Goal: Register for event/course

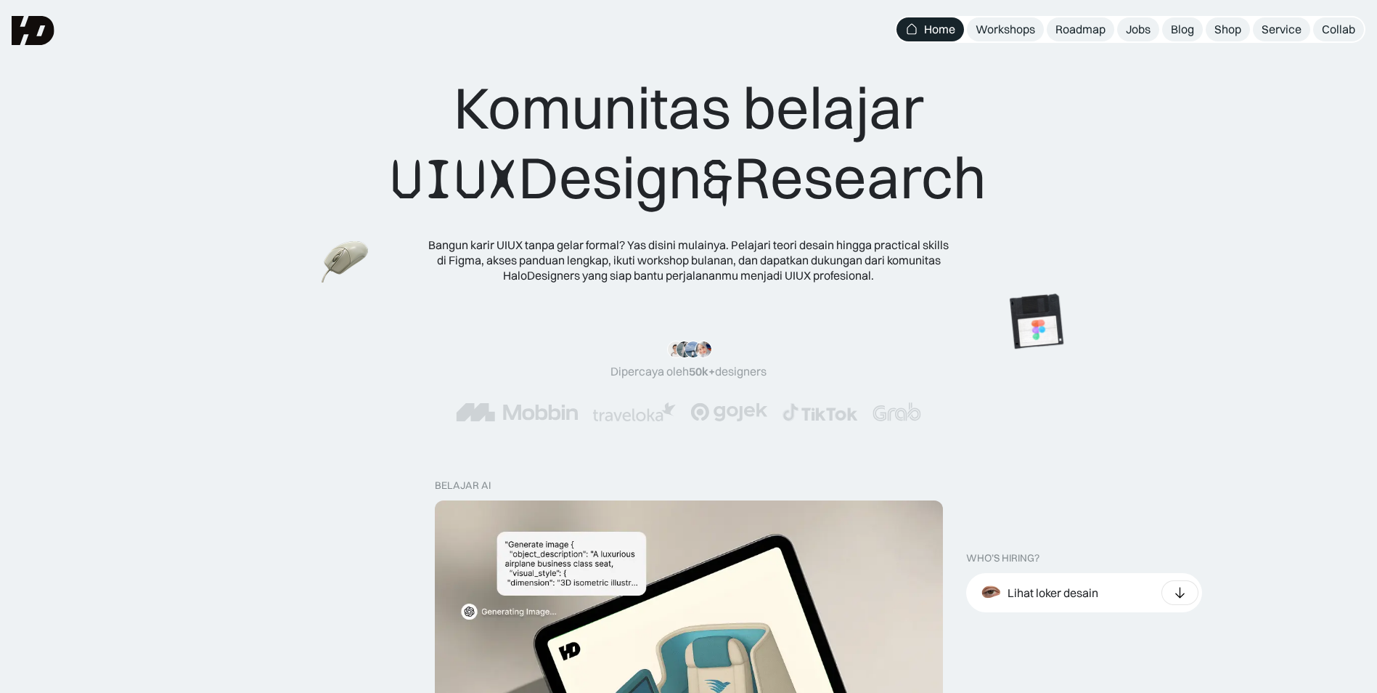
click at [1011, 41] on nav "Home Workshops Roadmap Jobs Blog Shop Service Collab" at bounding box center [1130, 29] width 470 height 27
click at [1013, 37] on link "Workshops" at bounding box center [1005, 29] width 77 height 24
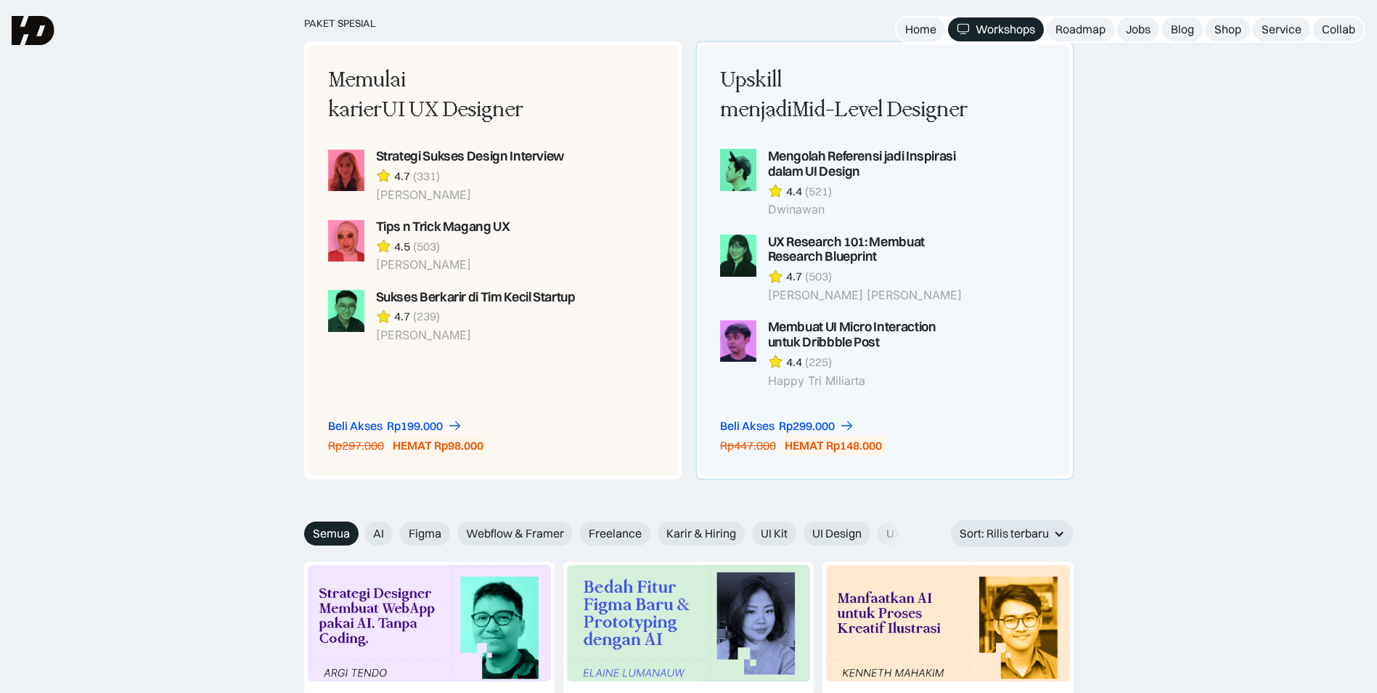
scroll to position [1162, 0]
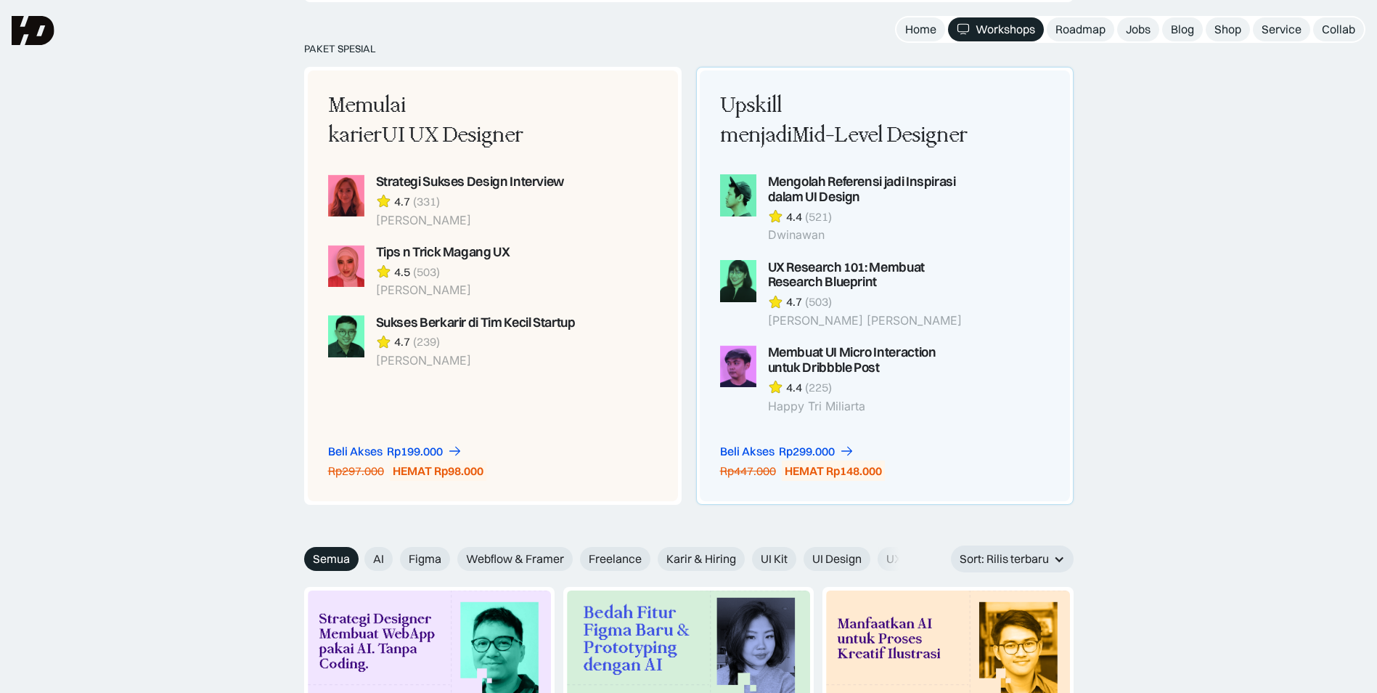
click at [960, 170] on div "Upskill menjadi Mid-Level Designer Mengolah Referensi jadi Inspirasi dalam UI D…" at bounding box center [845, 252] width 250 height 322
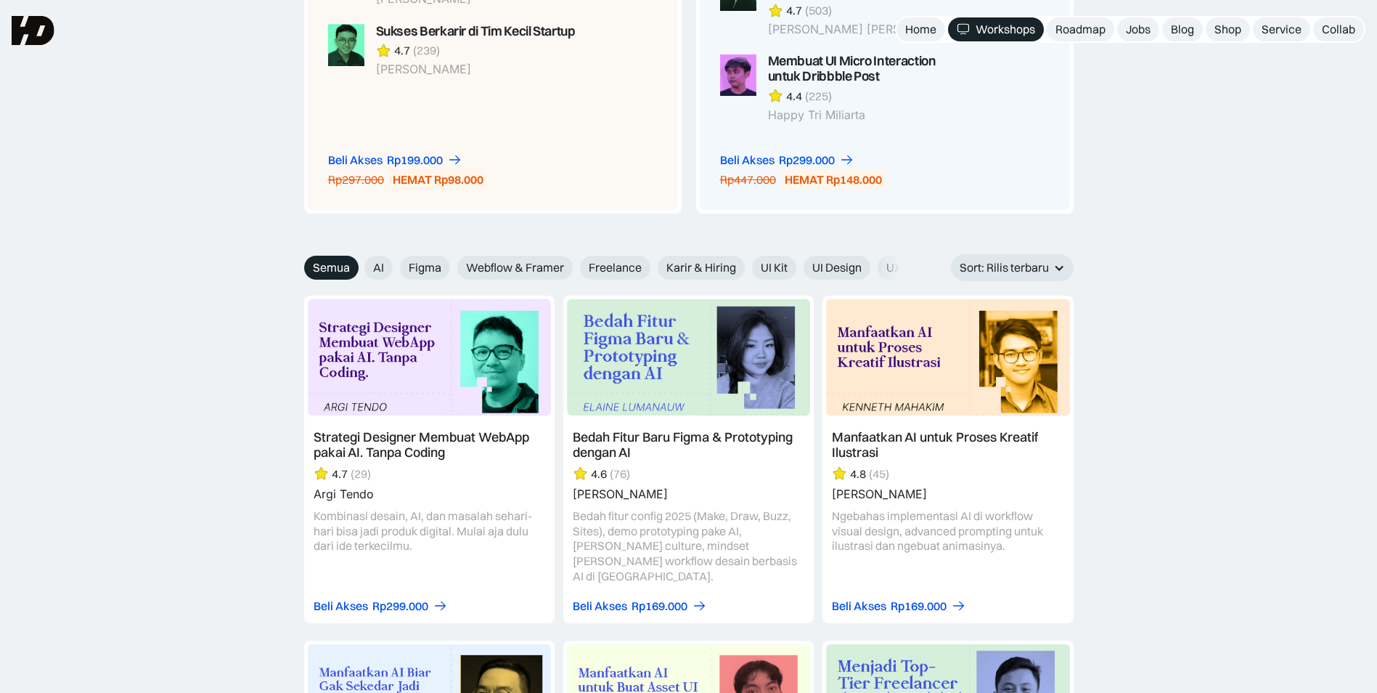
scroll to position [1452, 0]
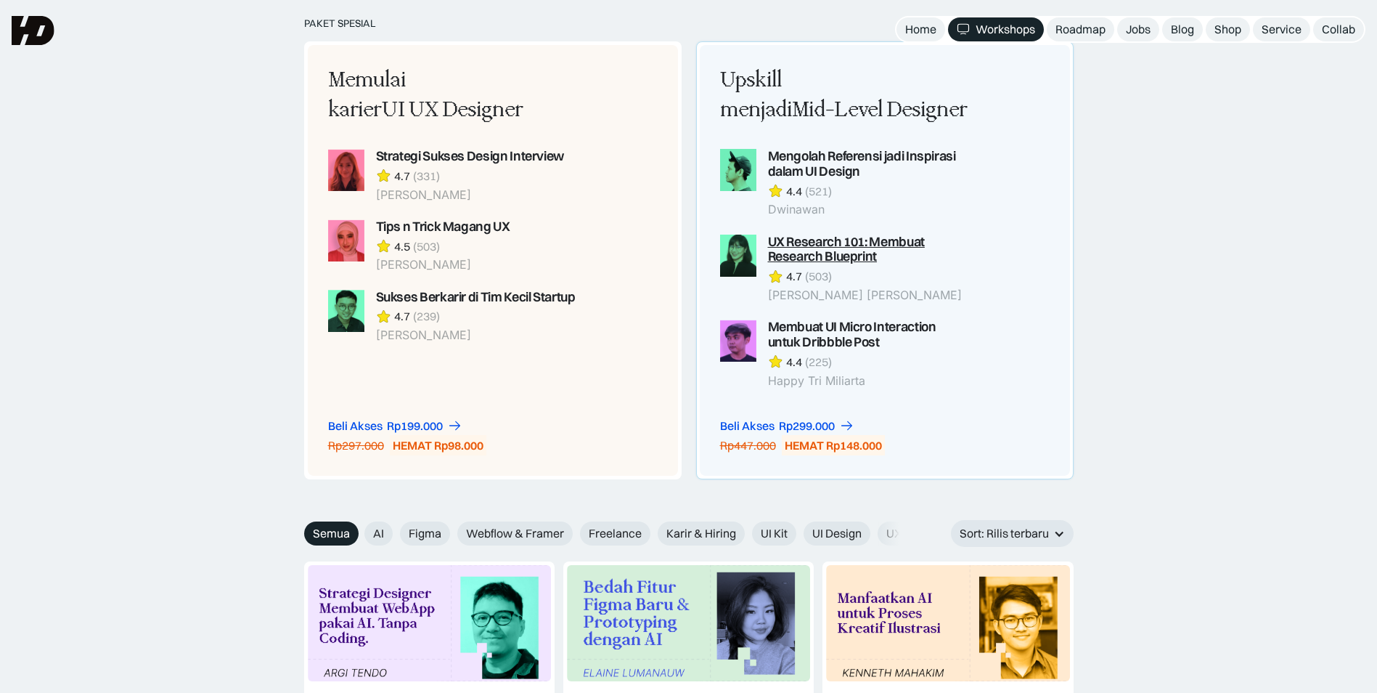
scroll to position [1162, 0]
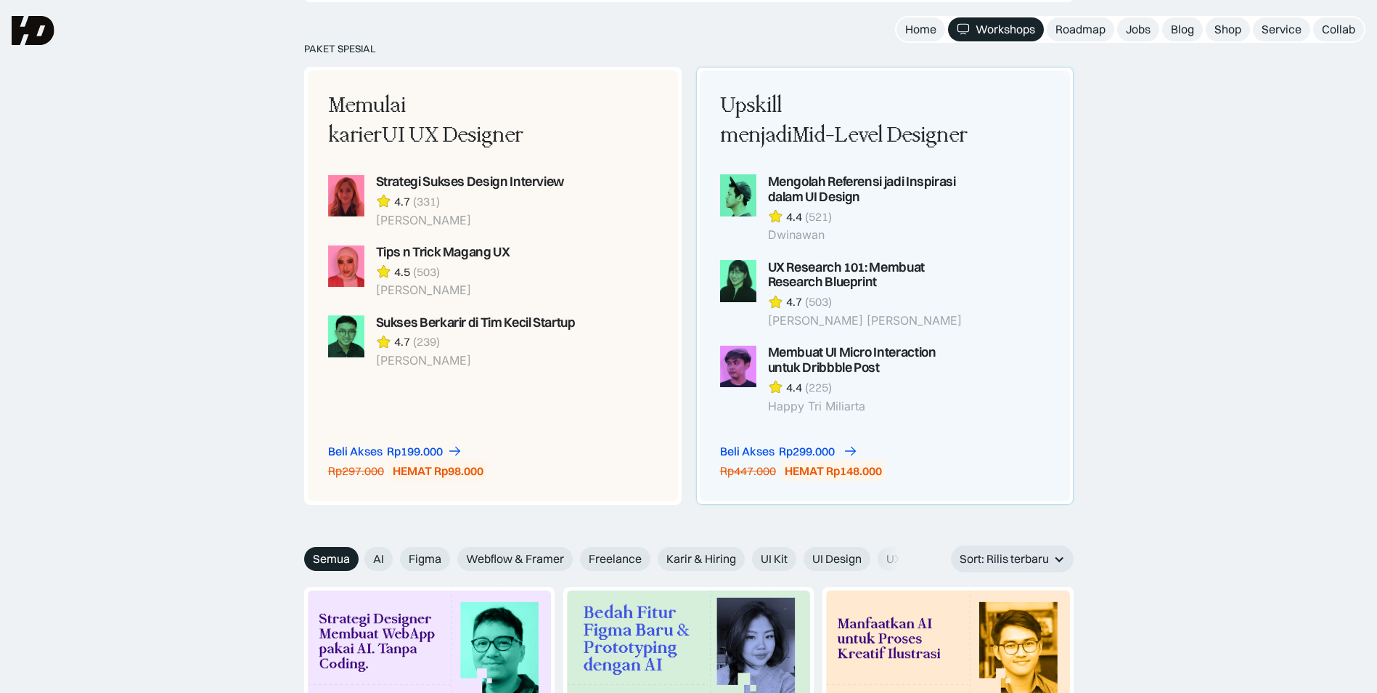
click at [822, 447] on div "Rp299.000" at bounding box center [807, 451] width 56 height 15
click at [831, 206] on div "Mengolah Referensi jadi Inspirasi dalam UI Design 4.4 (521) Dwinawan" at bounding box center [869, 208] width 202 height 68
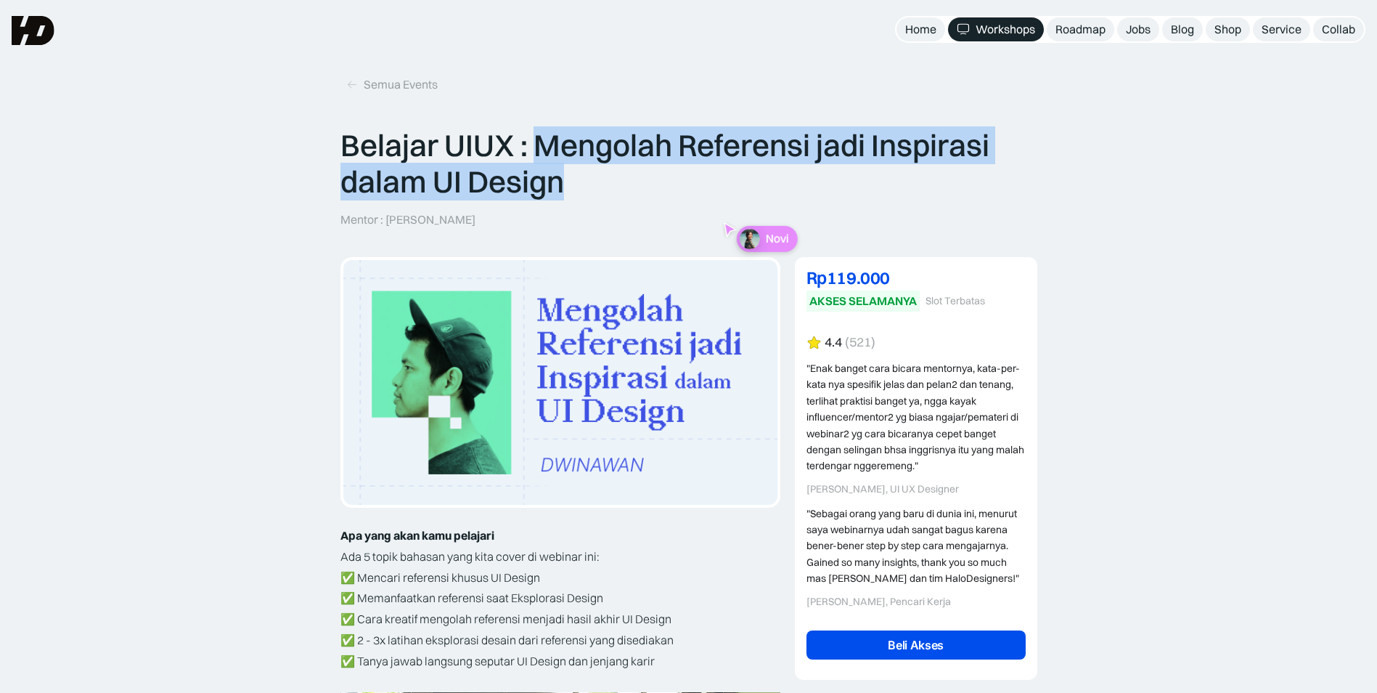
drag, startPoint x: 536, startPoint y: 142, endPoint x: 645, endPoint y: 175, distance: 114.4
click at [645, 175] on p "Belajar UIUX : Mengolah Referensi jadi Inspirasi dalam UI Design" at bounding box center [688, 163] width 697 height 73
copy p "Mengolah Referensi jadi Inspirasi dalam UI Design"
